Goal: Task Accomplishment & Management: Use online tool/utility

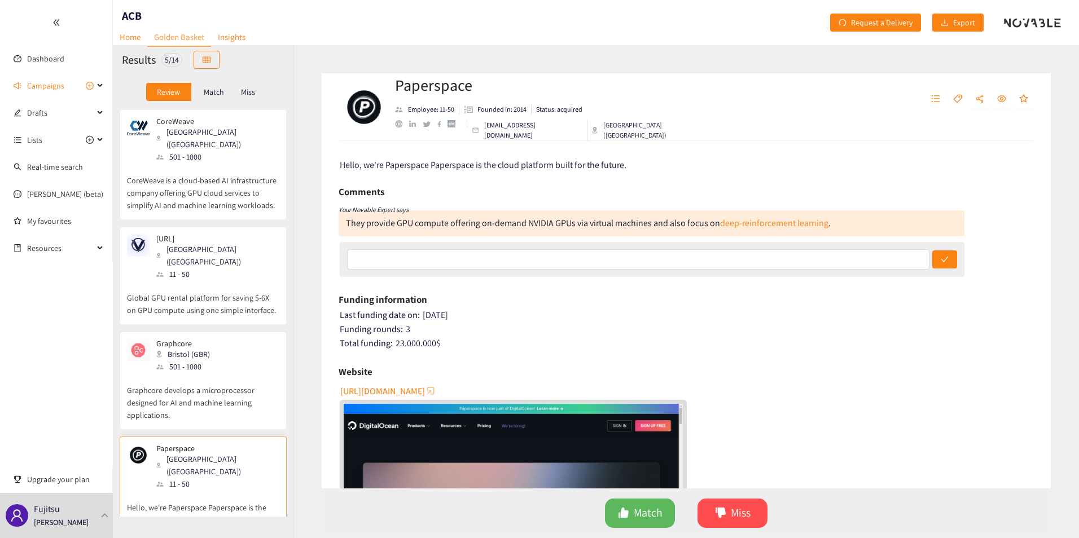
click at [898, 140] on div "Paperspace Employee: 11-50 Founded in: 2014 Status: acquired [EMAIL_ADDRESS][DO…" at bounding box center [686, 107] width 729 height 68
click at [184, 185] on p "CoreWeave is a cloud-based AI infrastructure company offering GPU cloud service…" at bounding box center [203, 187] width 152 height 49
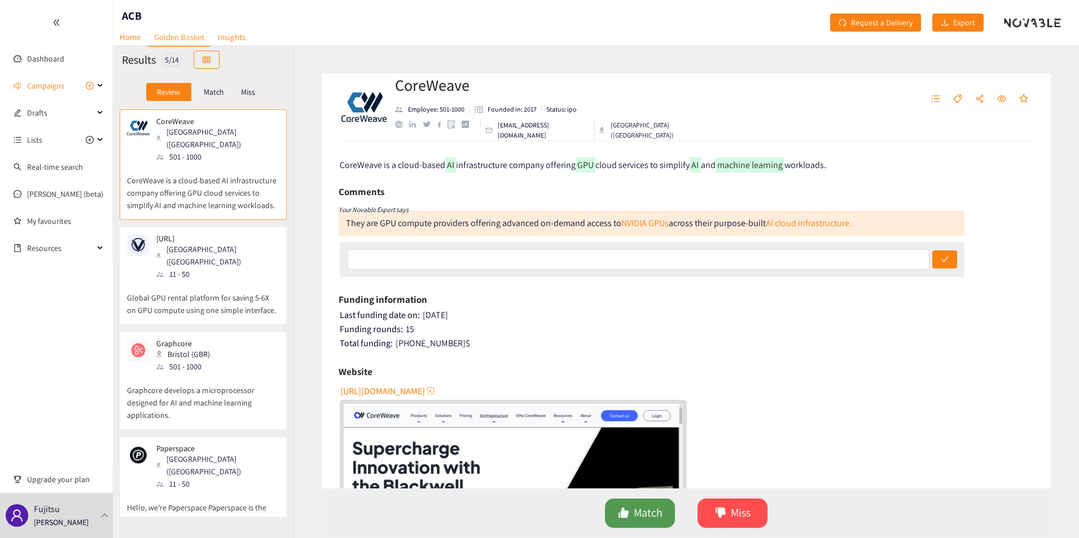
click at [623, 519] on span "like" at bounding box center [623, 513] width 11 height 13
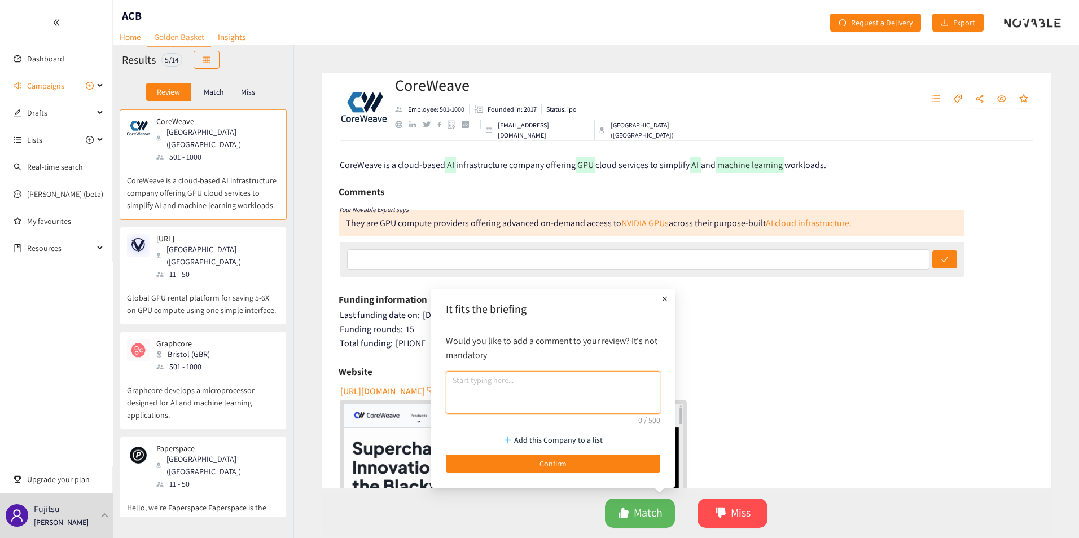
click at [568, 385] on textarea at bounding box center [553, 392] width 214 height 43
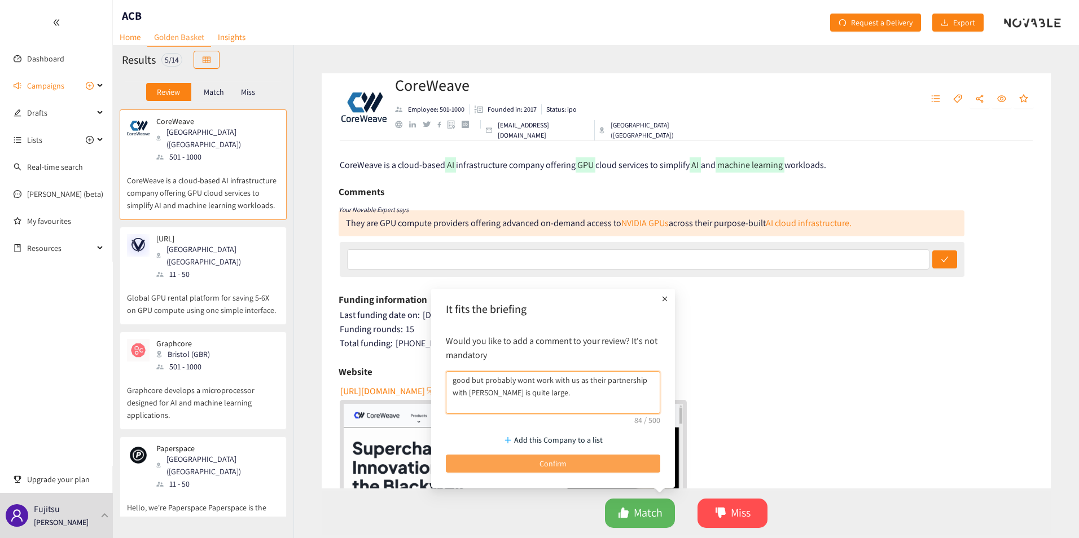
type textarea "good but probably wont work with us as their partnership with [PERSON_NAME] is …"
click at [572, 464] on button "Confirm" at bounding box center [553, 464] width 214 height 18
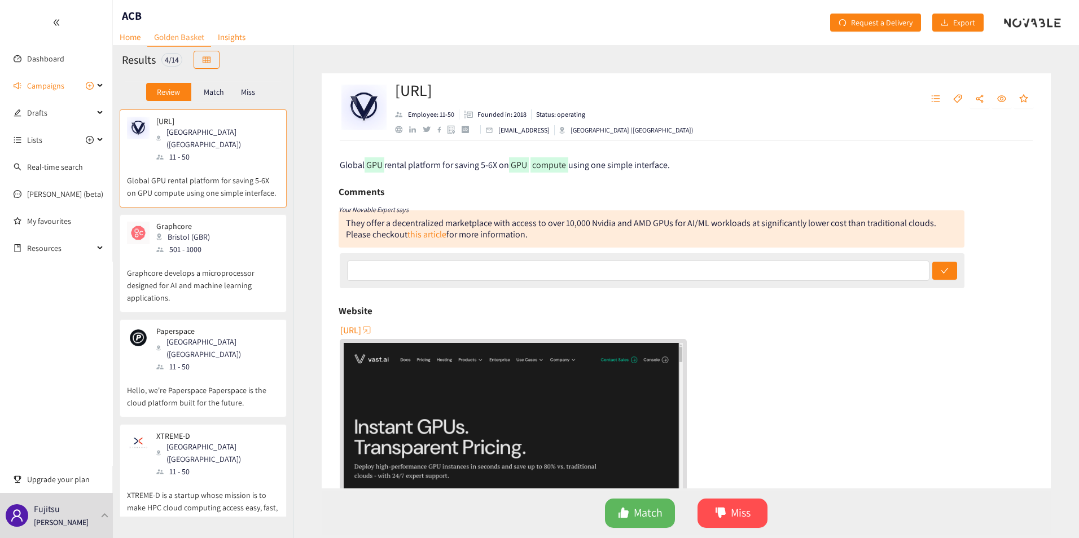
click at [236, 170] on p "Global GPU rental platform for saving 5-6X on GPU compute using one simple inte…" at bounding box center [203, 181] width 152 height 36
click at [636, 509] on span "Match" at bounding box center [648, 512] width 29 height 17
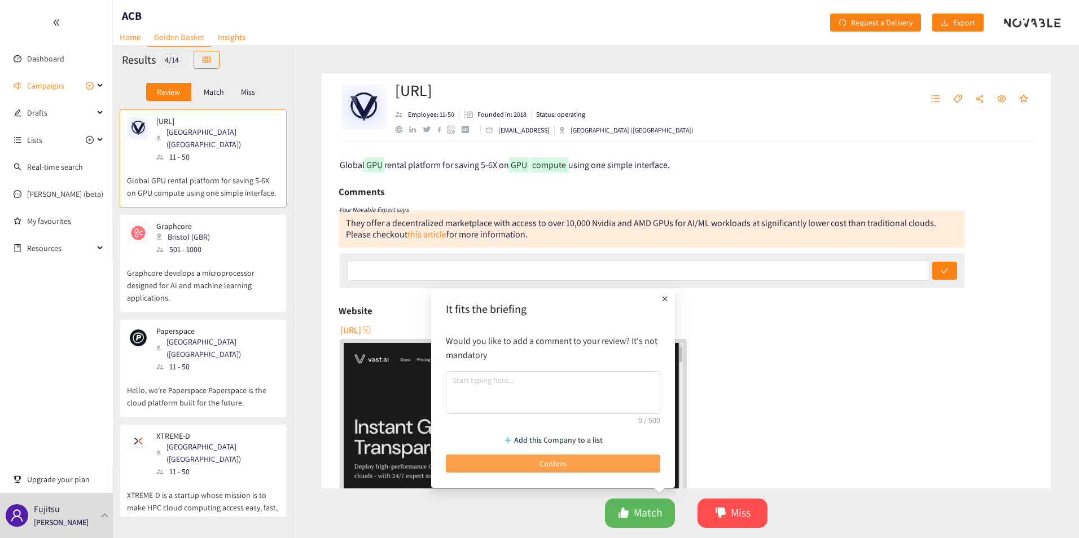
click at [591, 463] on button "Confirm" at bounding box center [553, 464] width 214 height 18
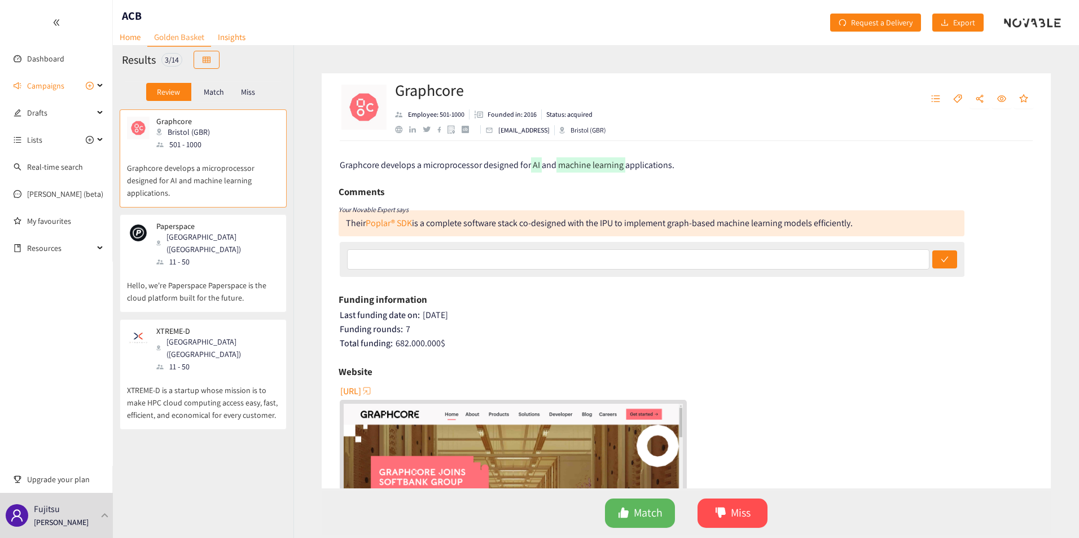
click at [223, 178] on p "Graphcore develops a microprocessor designed for AI and machine learning applic…" at bounding box center [203, 175] width 152 height 49
click at [744, 508] on span "Miss" at bounding box center [741, 512] width 20 height 17
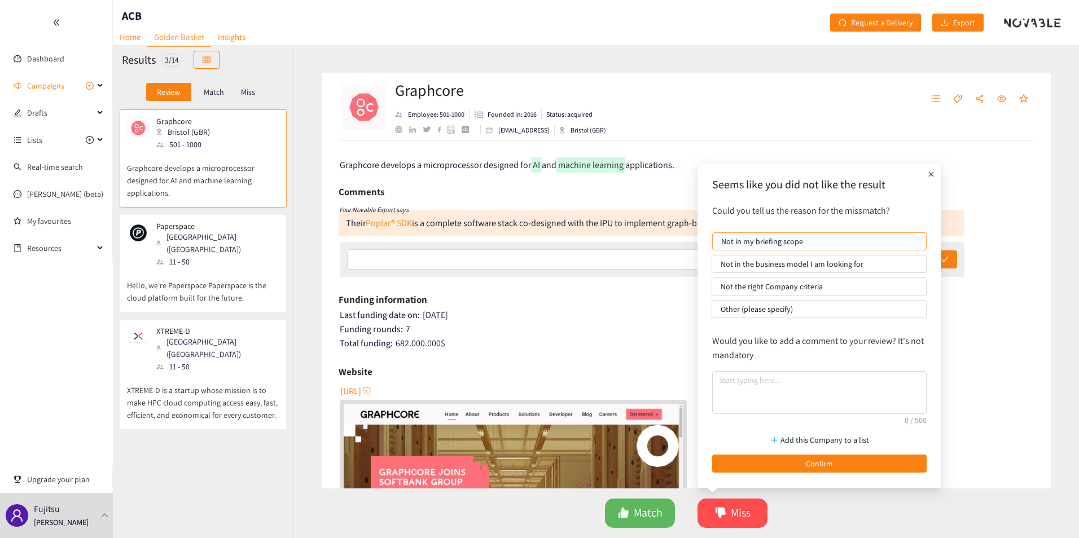
click at [839, 244] on p "Not in my briefing scope" at bounding box center [819, 241] width 196 height 17
click at [712, 244] on input "Not in my briefing scope" at bounding box center [712, 244] width 0 height 0
click at [756, 466] on button "Confirm" at bounding box center [819, 464] width 214 height 18
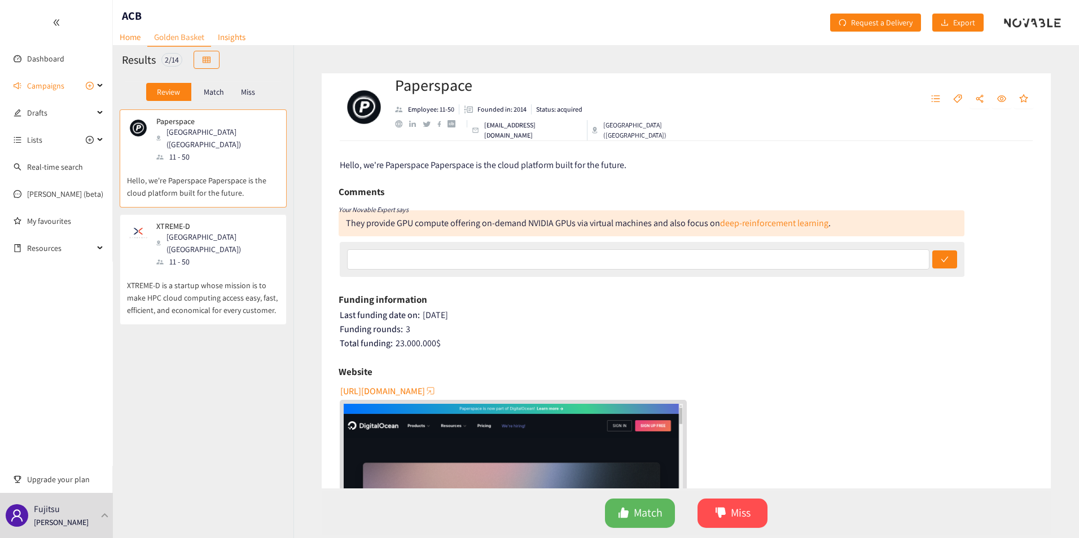
click at [262, 147] on div "Paperspace [GEOGRAPHIC_DATA] ([GEOGRAPHIC_DATA]) 11 - 50" at bounding box center [203, 140] width 152 height 46
click at [641, 524] on button "Match" at bounding box center [640, 513] width 70 height 29
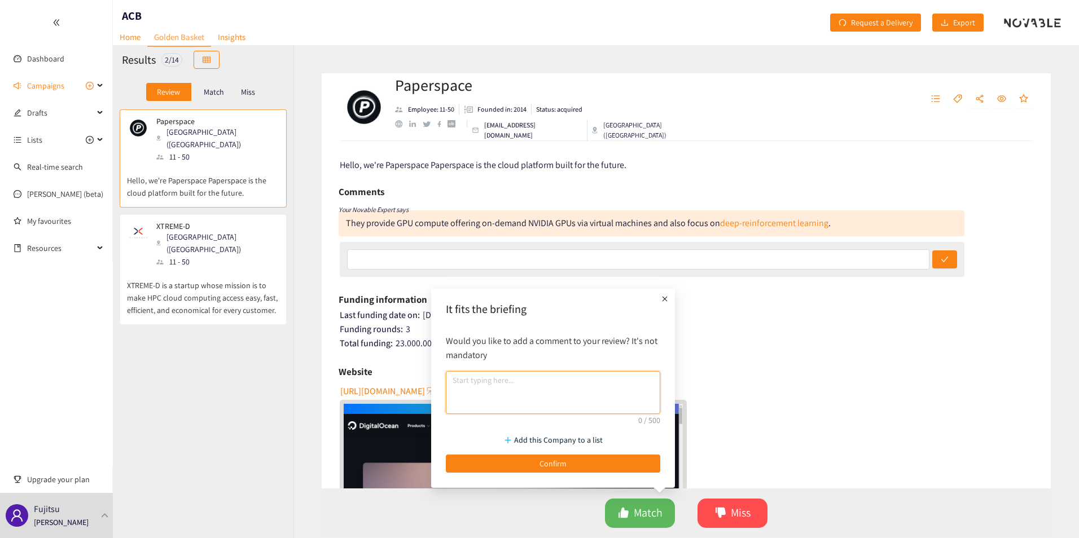
click at [627, 391] on textarea at bounding box center [553, 392] width 214 height 43
type textarea "good but may be too small"
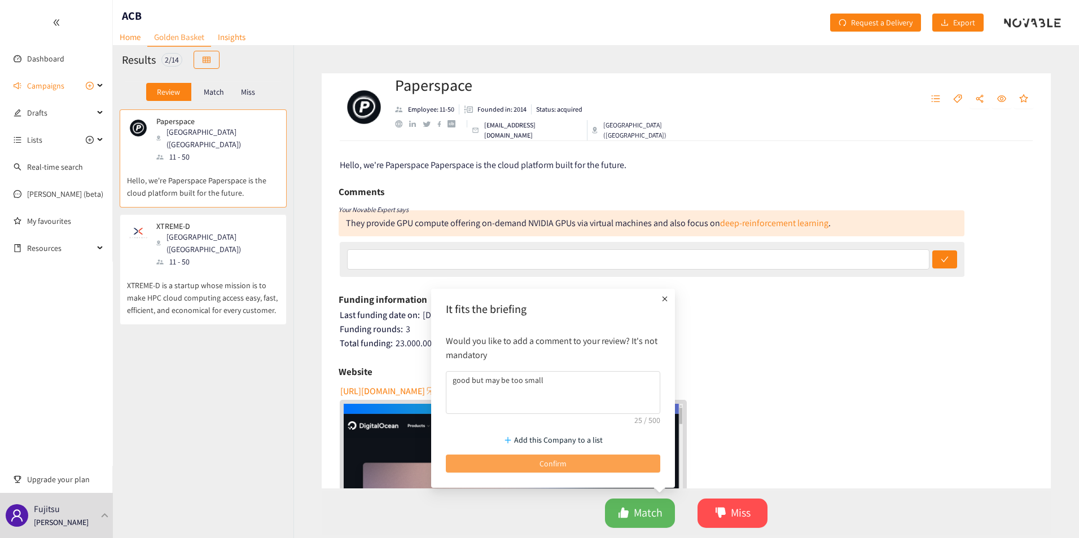
click at [626, 456] on button "Confirm" at bounding box center [553, 464] width 214 height 18
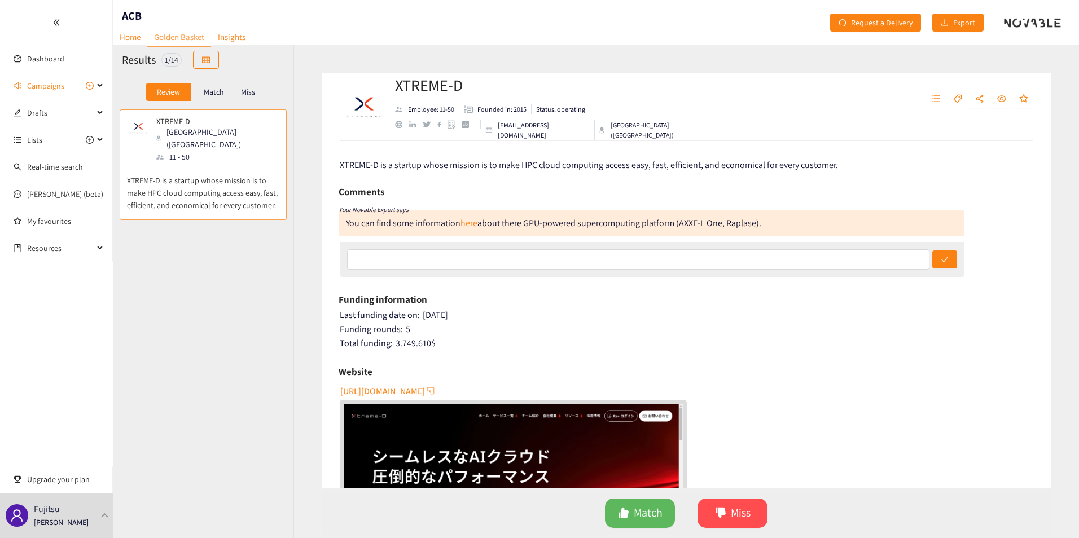
click at [204, 163] on p "XTREME-D is a startup whose mission is to make HPC cloud computing access easy,…" at bounding box center [203, 187] width 152 height 49
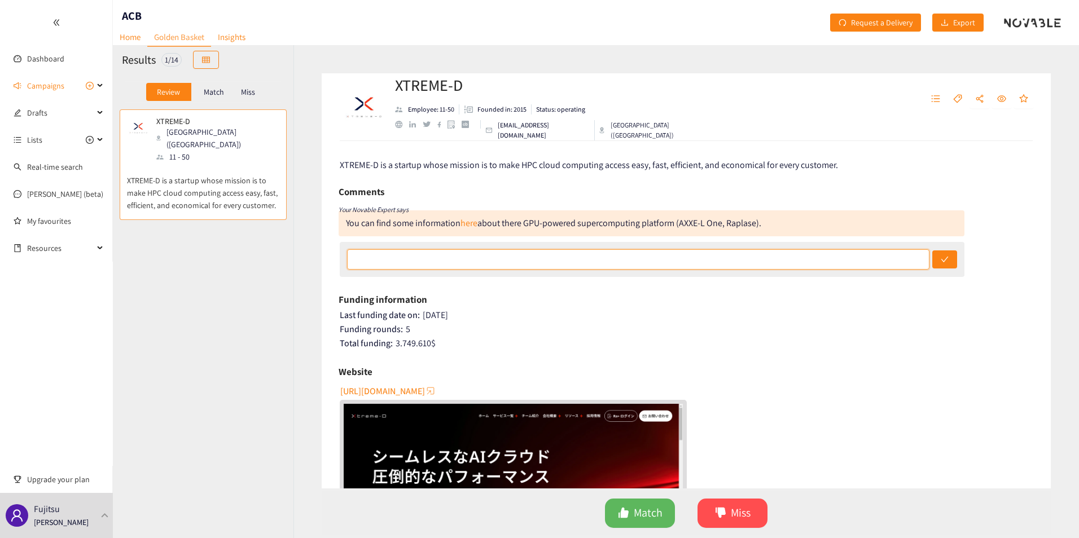
click at [389, 261] on input "text" at bounding box center [638, 259] width 582 height 20
type input "could be a good target due to location but quite small"
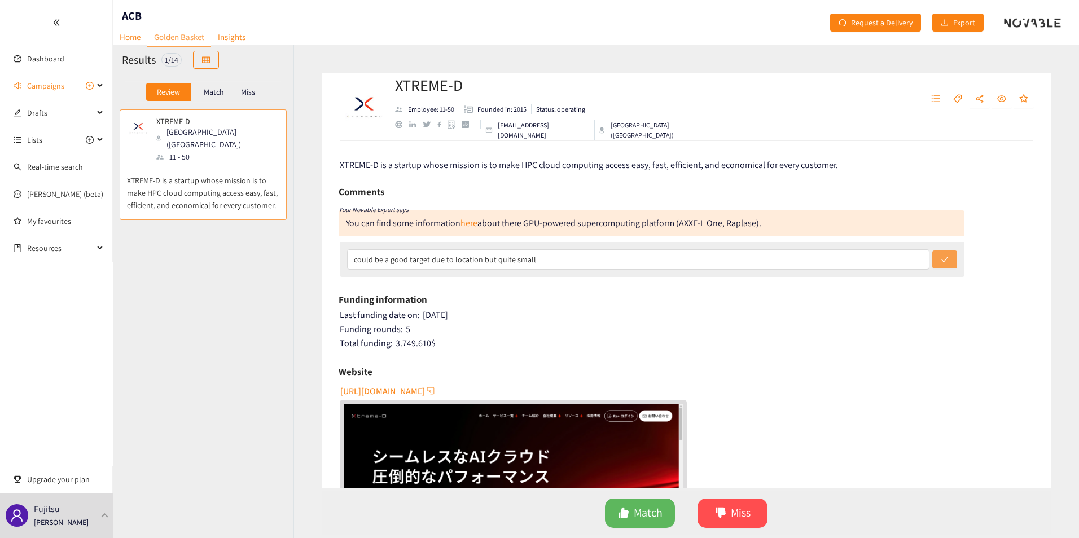
click at [946, 261] on button "submit" at bounding box center [944, 259] width 25 height 18
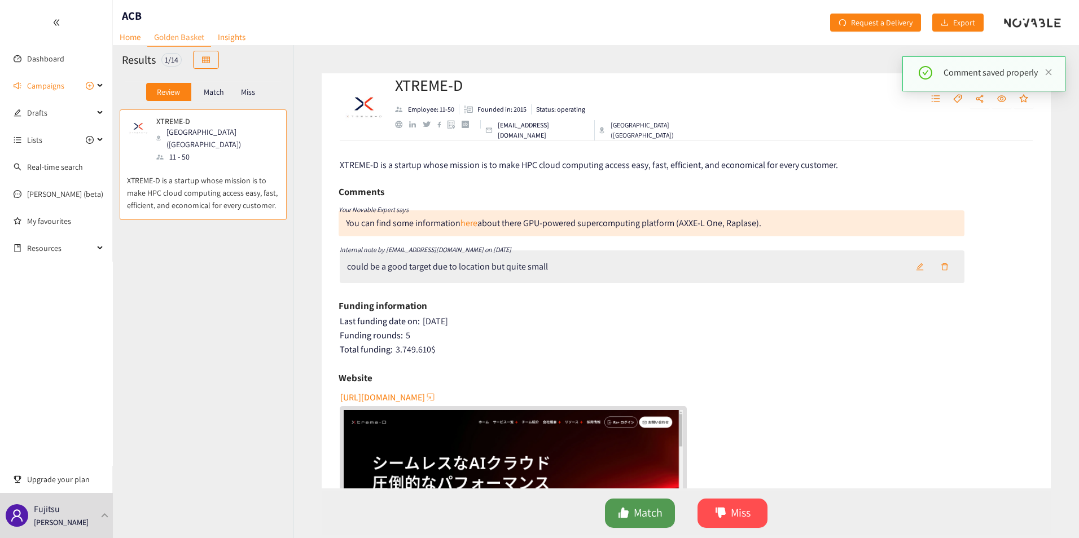
click at [645, 520] on span "Match" at bounding box center [648, 512] width 29 height 17
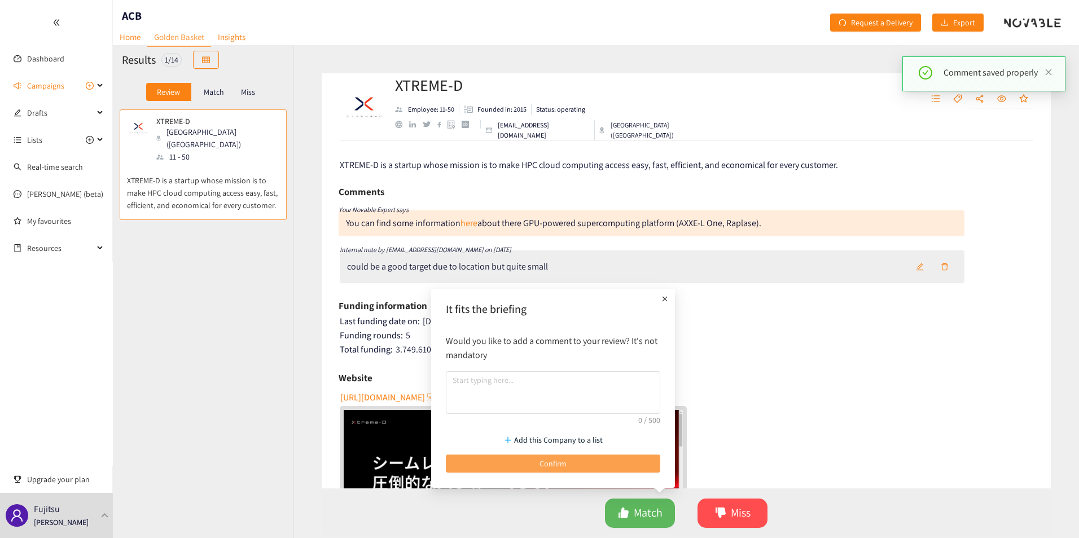
click at [624, 459] on button "Confirm" at bounding box center [553, 464] width 214 height 18
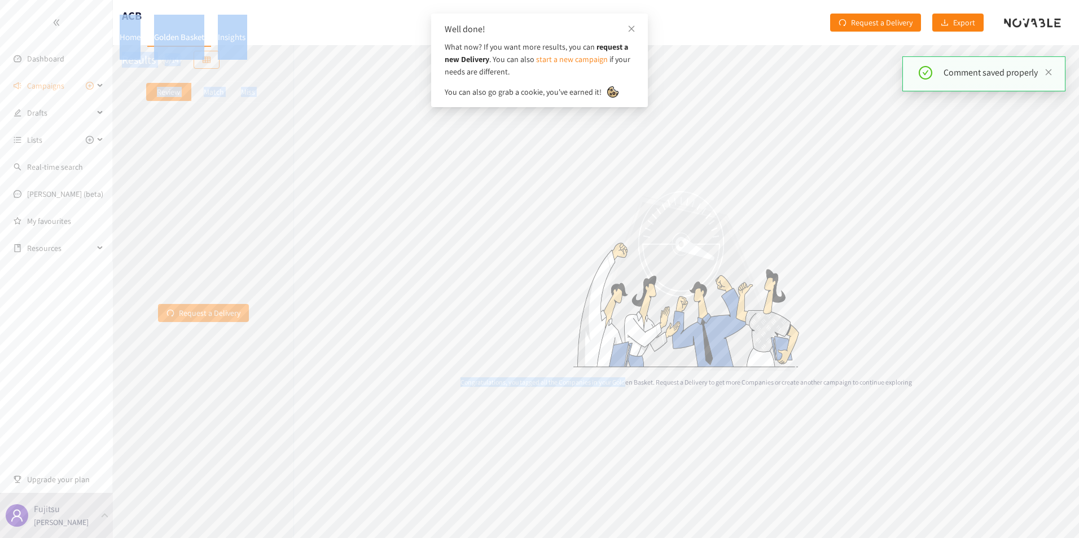
drag, startPoint x: 624, startPoint y: 459, endPoint x: 322, endPoint y: -42, distance: 584.3
click at [322, 0] on html "We value your privacy We use cookies to enhance your browsing experience, serve…" at bounding box center [539, 269] width 1079 height 538
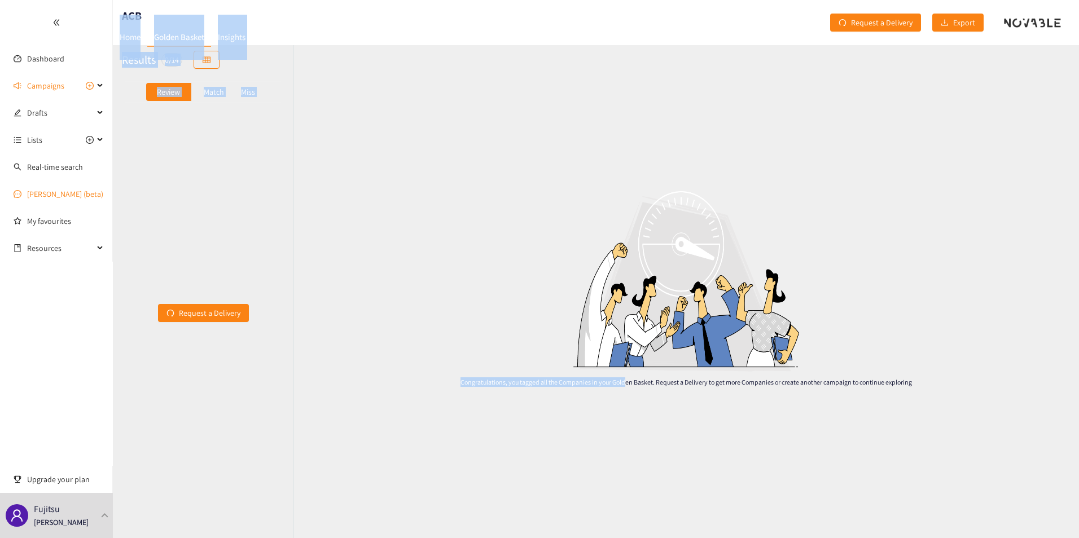
click at [60, 193] on link "[PERSON_NAME] (beta)" at bounding box center [65, 194] width 76 height 10
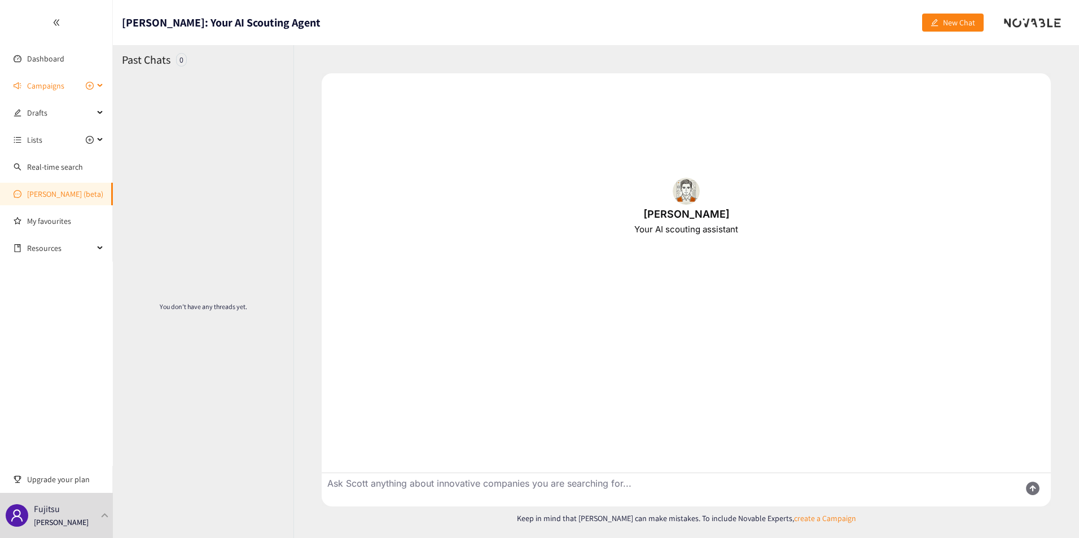
click at [58, 87] on span "Campaigns" at bounding box center [45, 85] width 37 height 23
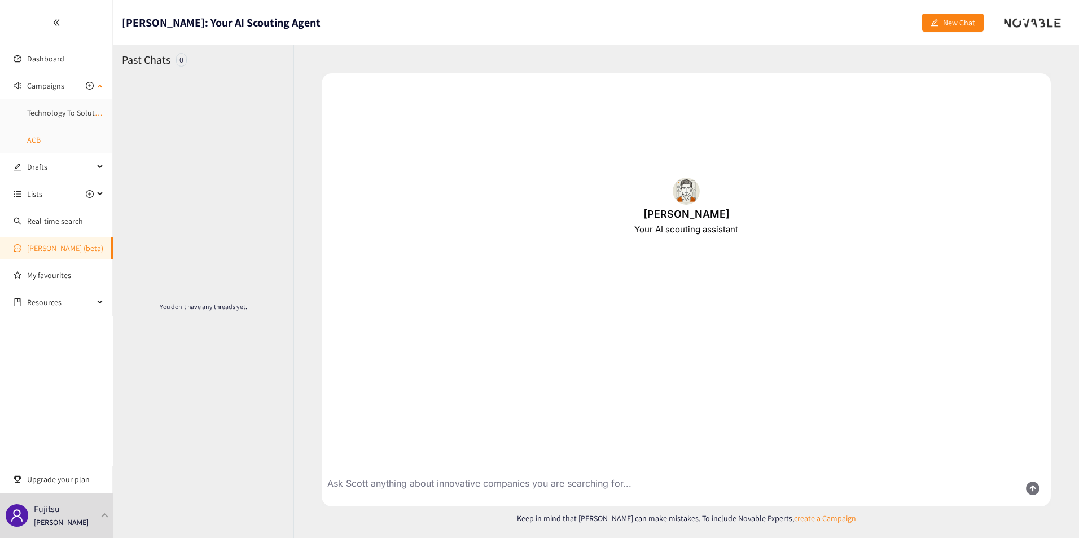
click at [41, 142] on link "ACB" at bounding box center [34, 140] width 14 height 10
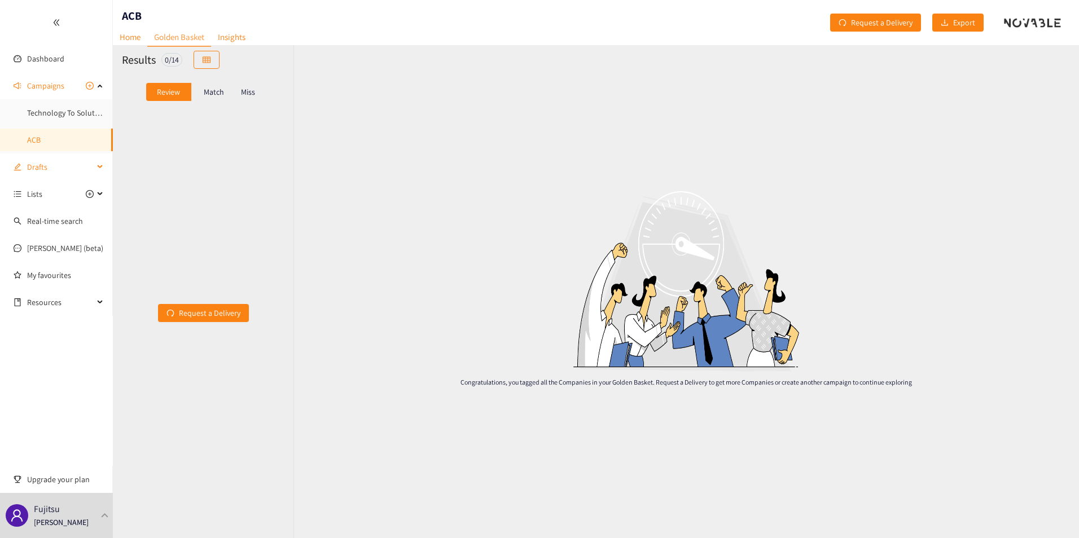
click at [57, 166] on span "Drafts" at bounding box center [60, 167] width 67 height 23
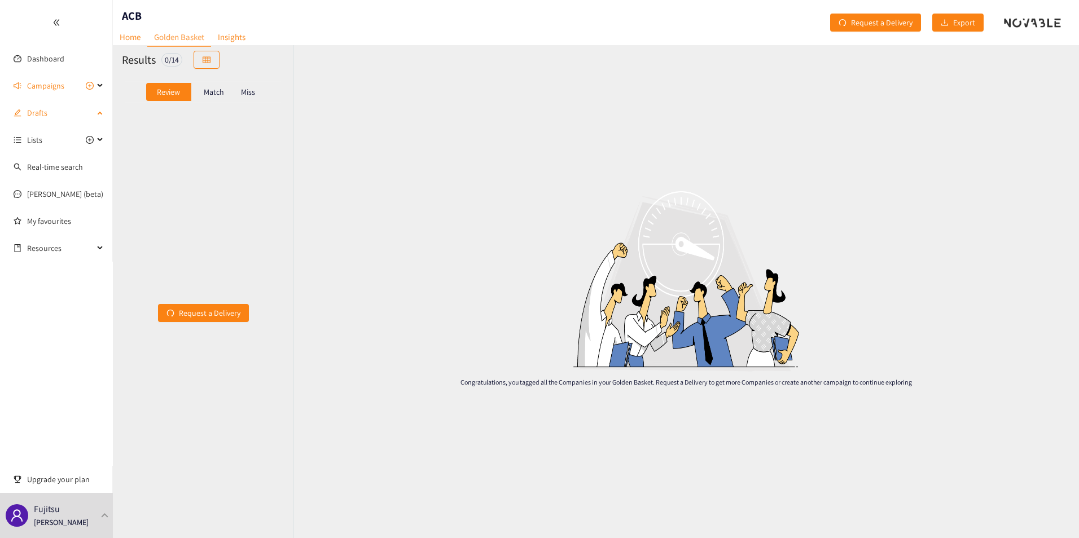
click at [62, 113] on span "Drafts" at bounding box center [60, 113] width 67 height 23
click at [98, 86] on icon at bounding box center [101, 86] width 6 height 0
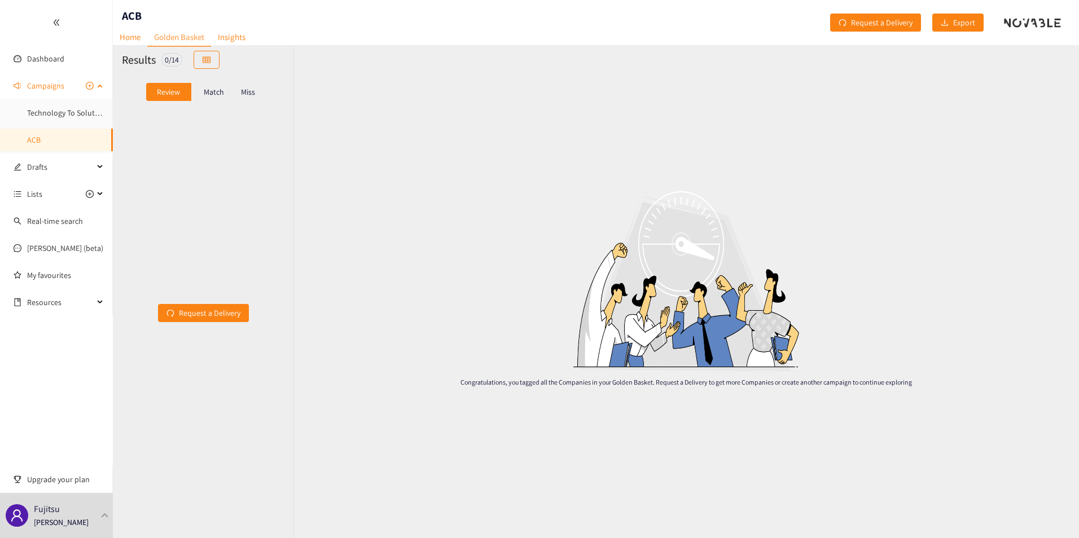
click at [41, 143] on link "ACB" at bounding box center [34, 140] width 14 height 10
click at [206, 86] on div "Match" at bounding box center [213, 92] width 45 height 18
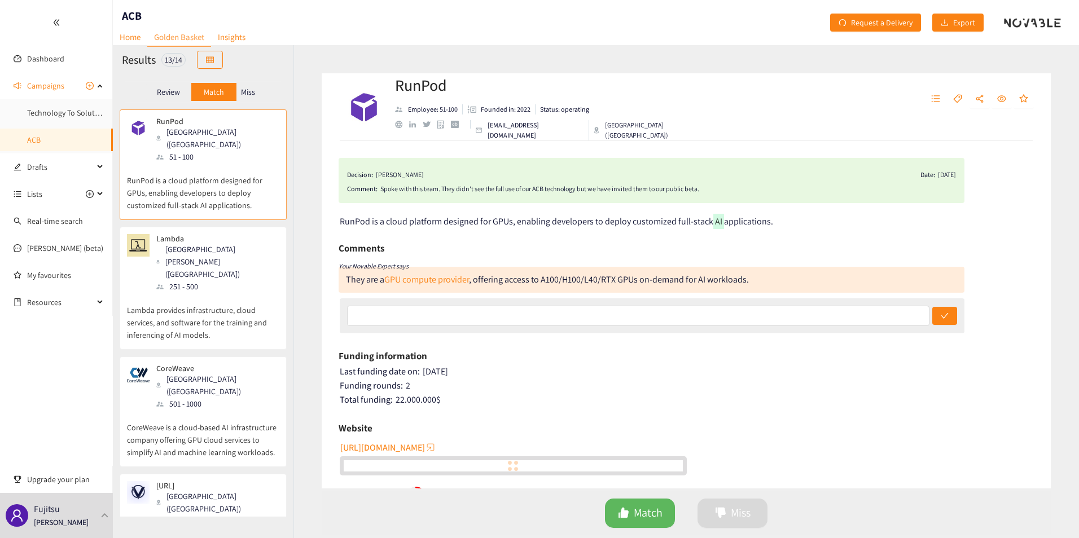
click at [215, 171] on p "RunPod is a cloud platform designed for GPUs, enabling developers to deploy cus…" at bounding box center [203, 187] width 152 height 49
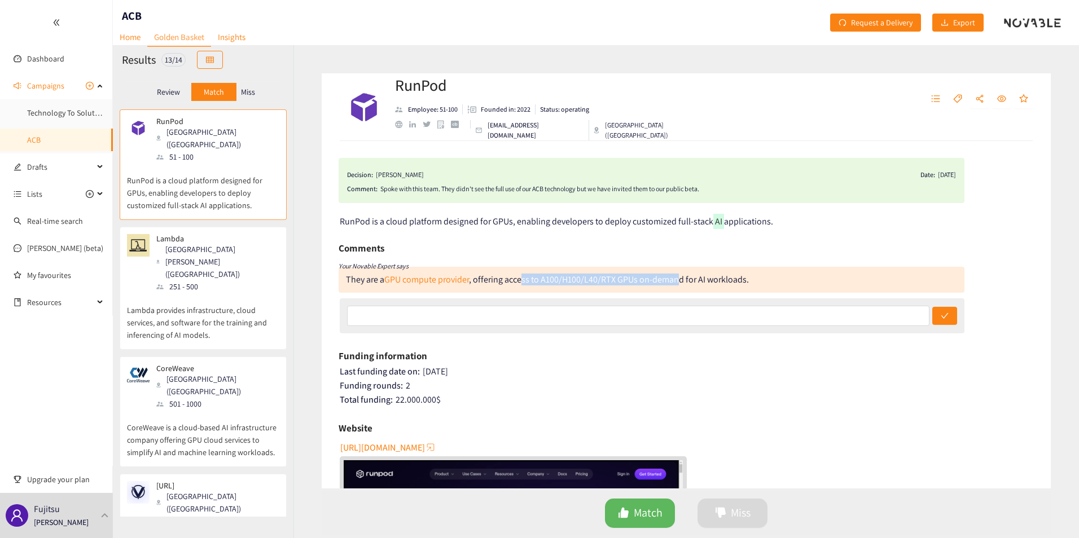
drag, startPoint x: 521, startPoint y: 279, endPoint x: 676, endPoint y: 283, distance: 155.2
click at [676, 283] on div "They are a GPU compute provider , offering access to A100/H100/L40/RTX GPUs on-…" at bounding box center [547, 280] width 403 height 12
drag, startPoint x: 676, startPoint y: 283, endPoint x: 639, endPoint y: 282, distance: 37.8
click at [639, 282] on div "They are a GPU compute provider , offering access to A100/H100/L40/RTX GPUs on-…" at bounding box center [547, 280] width 403 height 12
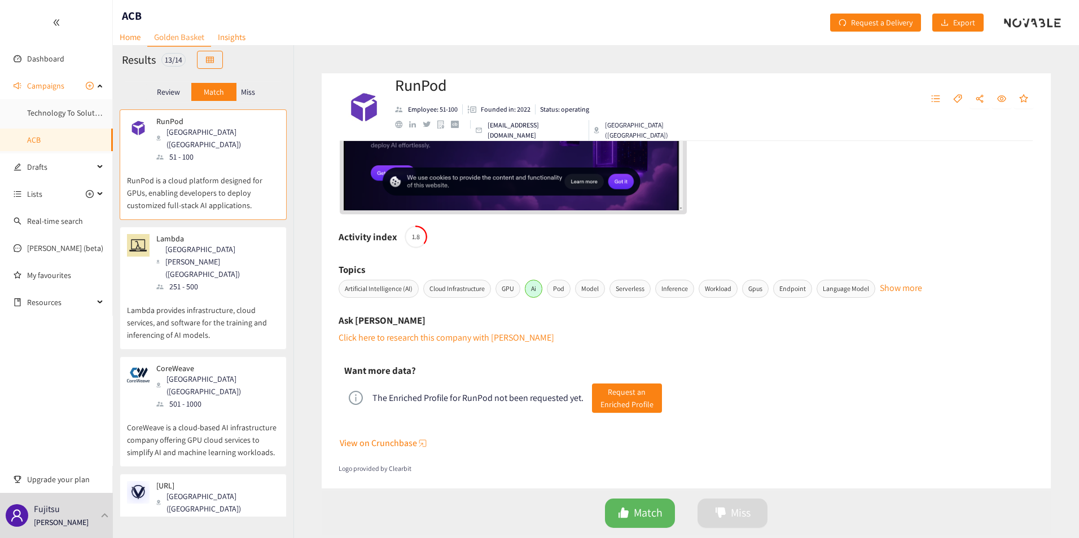
scroll to position [442, 0]
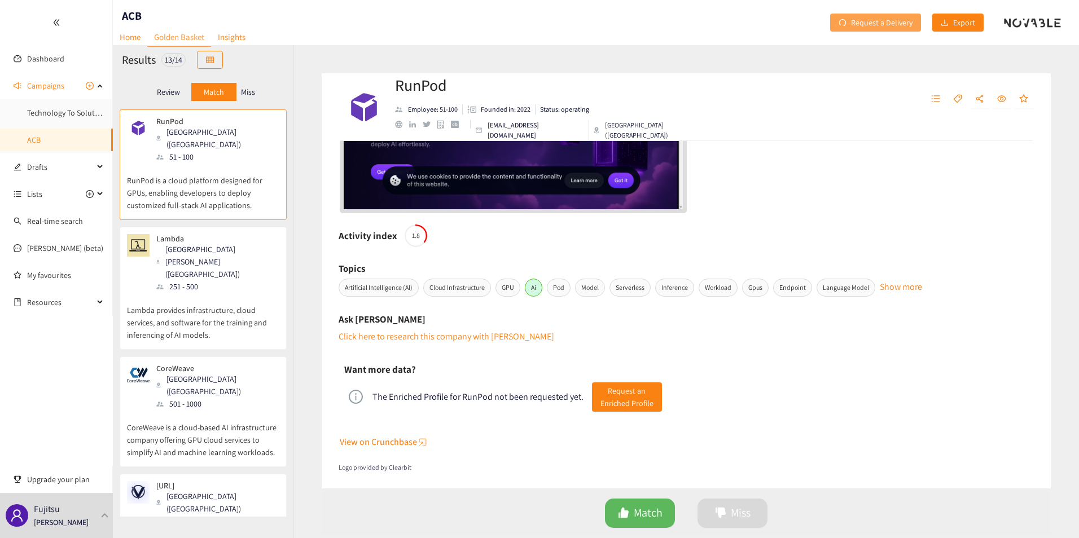
click at [882, 23] on span "Request a Delivery" at bounding box center [881, 22] width 61 height 12
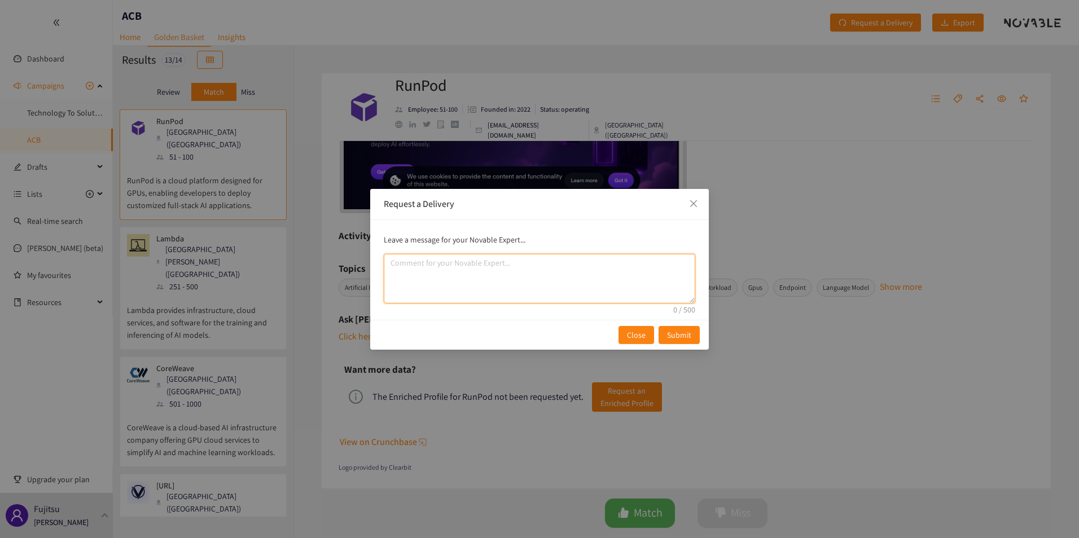
click at [627, 278] on textarea "comment" at bounding box center [539, 279] width 311 height 50
click at [646, 271] on textarea "comment" at bounding box center [539, 279] width 311 height 50
paste textarea "[URL][DOMAIN_NAME]"
type textarea "[URL][DOMAIN_NAME]"
click at [667, 331] on span "Submit" at bounding box center [679, 335] width 24 height 12
